Goal: Obtain resource: Obtain resource

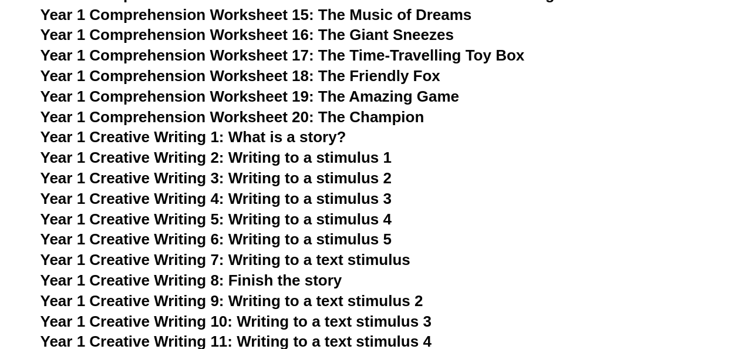
scroll to position [2011, 0]
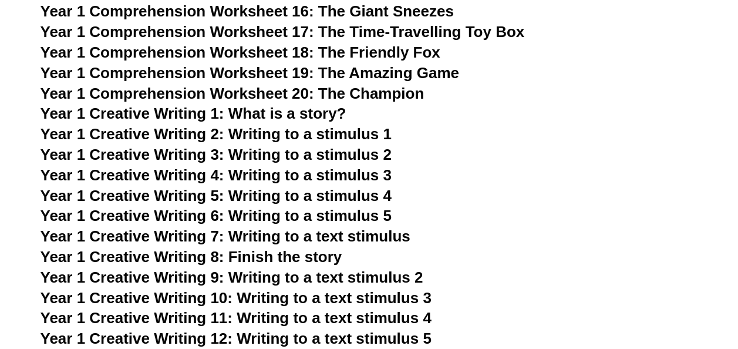
click at [360, 194] on span "Year 1 Creative Writing 5: Writing to a stimulus 4" at bounding box center [216, 196] width 351 height 18
click at [374, 216] on span "Year 1 Creative Writing 6: Writing to a stimulus 5" at bounding box center [216, 216] width 351 height 18
click at [357, 241] on span "Year 1 Creative Writing 7: Writing to a text stimulus" at bounding box center [226, 236] width 370 height 18
click at [377, 280] on span "Year 1 Creative Writing 9: Writing to a text stimulus 2" at bounding box center [232, 277] width 383 height 18
click at [311, 236] on span "Year 1 Creative Writing 7: Writing to a text stimulus" at bounding box center [226, 236] width 370 height 18
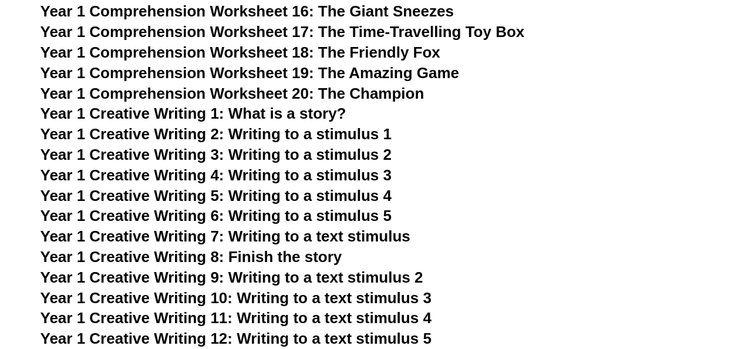
click at [389, 90] on span "Year 1 Comprehension Worksheet 20: The Champion" at bounding box center [233, 94] width 384 height 18
click at [313, 119] on span "Year 1 Creative Writing 1: What is a story?" at bounding box center [194, 114] width 306 height 18
click at [365, 133] on span "Year 1 Creative Writing 2: Writing to a stimulus 1" at bounding box center [216, 134] width 351 height 18
click at [329, 152] on span "Year 1 Creative Writing 3: Writing to a stimulus 2" at bounding box center [216, 155] width 351 height 18
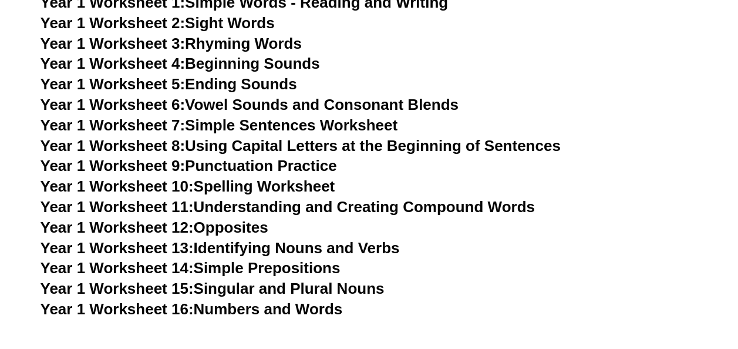
scroll to position [2473, 0]
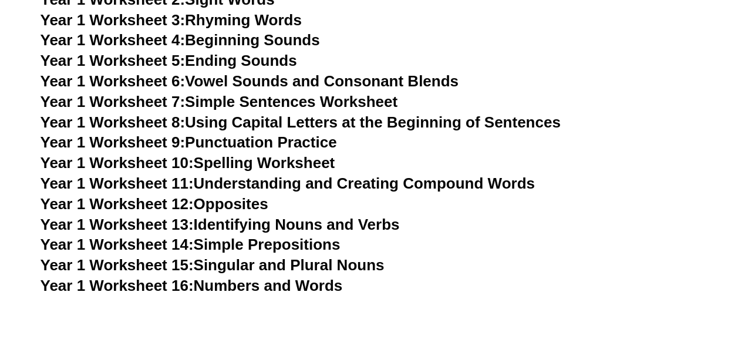
click at [291, 244] on link "Year 1 Worksheet 14: Simple Prepositions" at bounding box center [191, 245] width 300 height 18
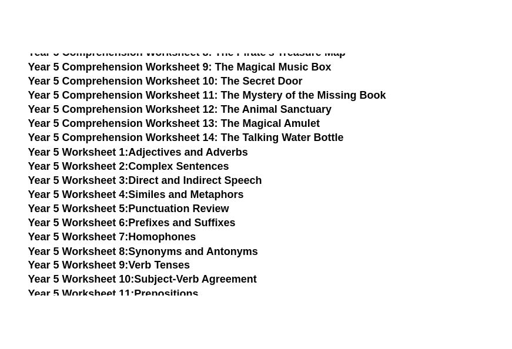
scroll to position [6034, 0]
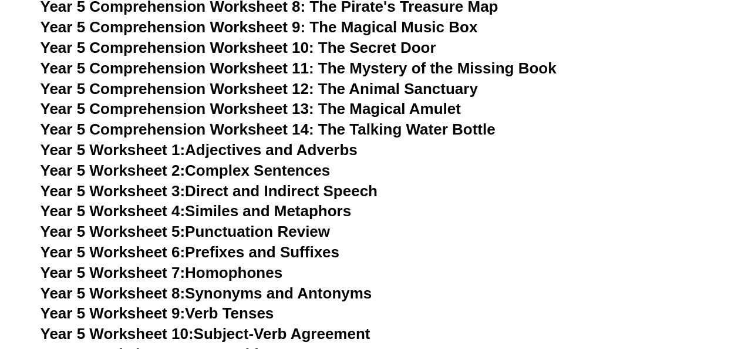
click at [444, 128] on span "Year 5 Comprehension Worksheet 14: The Talking Water Bottle" at bounding box center [268, 129] width 455 height 18
click at [312, 113] on span "Year 5 Comprehension Worksheet 13: The Magical Amulet" at bounding box center [251, 109] width 421 height 18
click at [366, 92] on span "Year 5 Comprehension Worksheet 12: The Animal Sanctuary" at bounding box center [260, 89] width 438 height 18
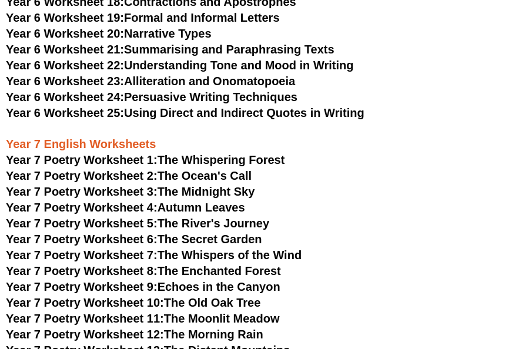
scroll to position [4859, 0]
